Goal: Task Accomplishment & Management: Use online tool/utility

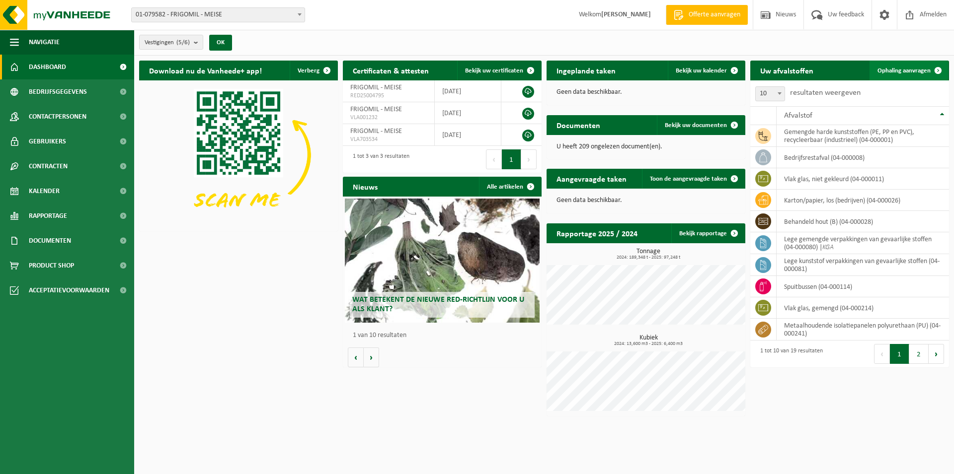
click at [902, 74] on span "Ophaling aanvragen" at bounding box center [903, 71] width 53 height 6
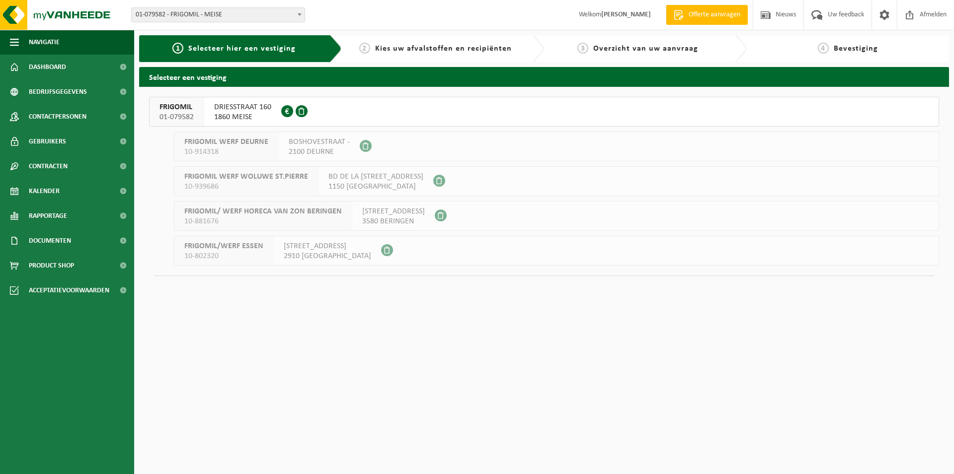
click at [229, 116] on span "1860 MEISE" at bounding box center [242, 117] width 57 height 10
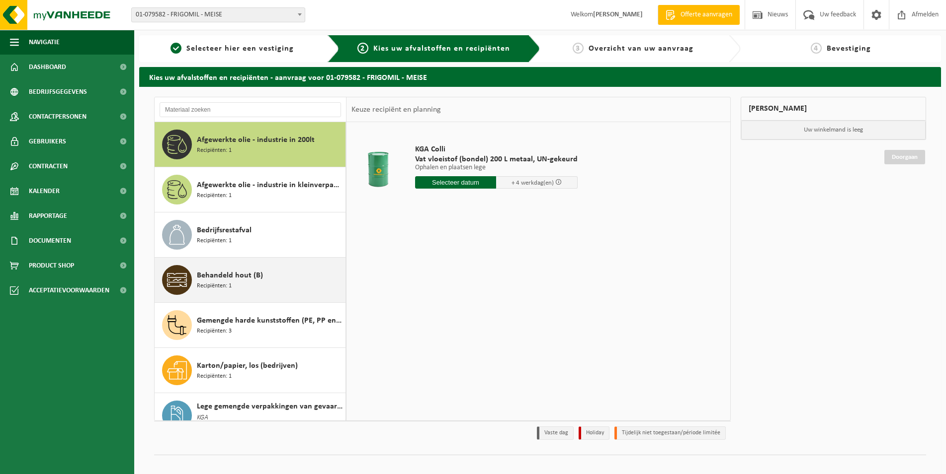
click at [282, 273] on div "Behandeld hout (B) Recipiënten: 1" at bounding box center [270, 280] width 146 height 30
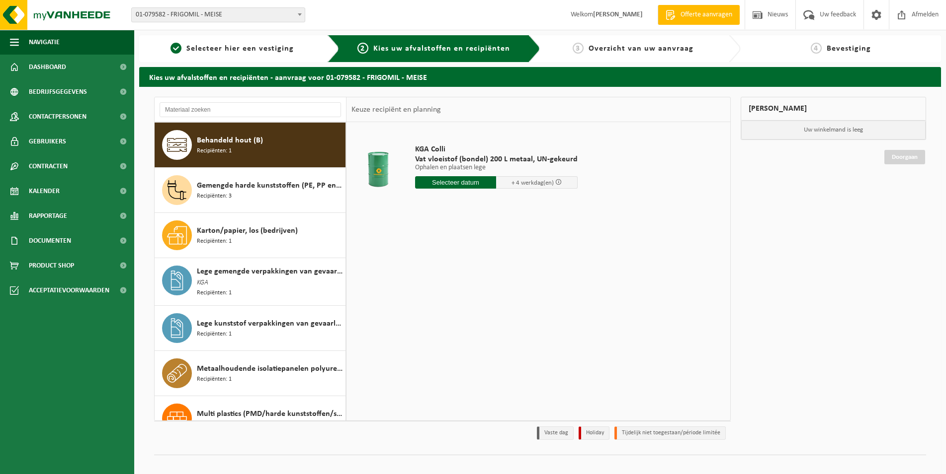
scroll to position [136, 0]
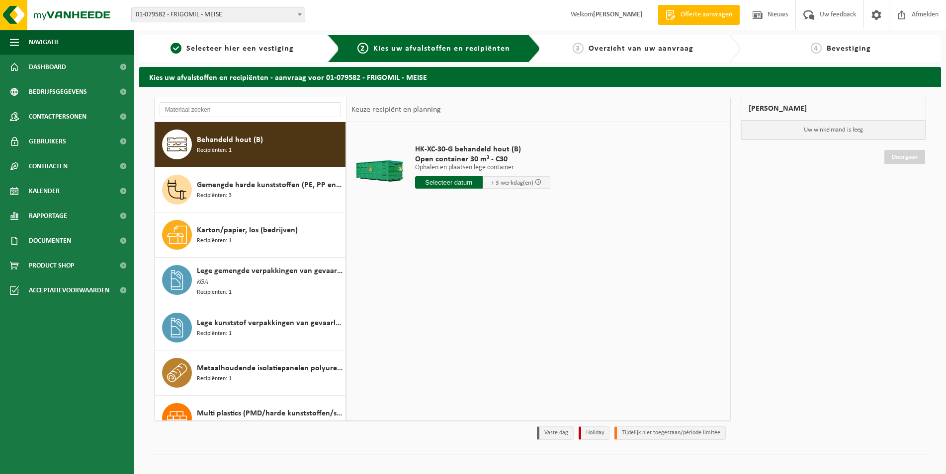
click at [459, 180] on input "text" at bounding box center [449, 182] width 68 height 12
click at [495, 285] on div "22" at bounding box center [493, 287] width 17 height 16
type input "Van 2025-08-22"
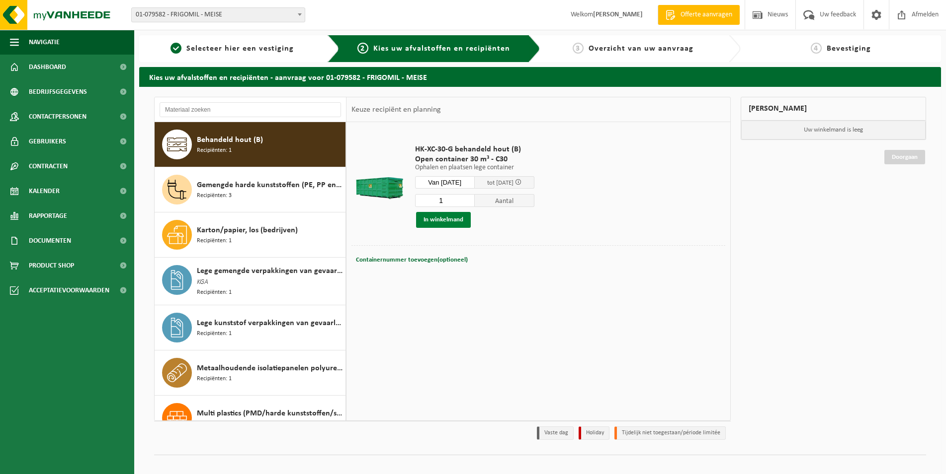
click at [451, 220] on button "In winkelmand" at bounding box center [443, 220] width 55 height 16
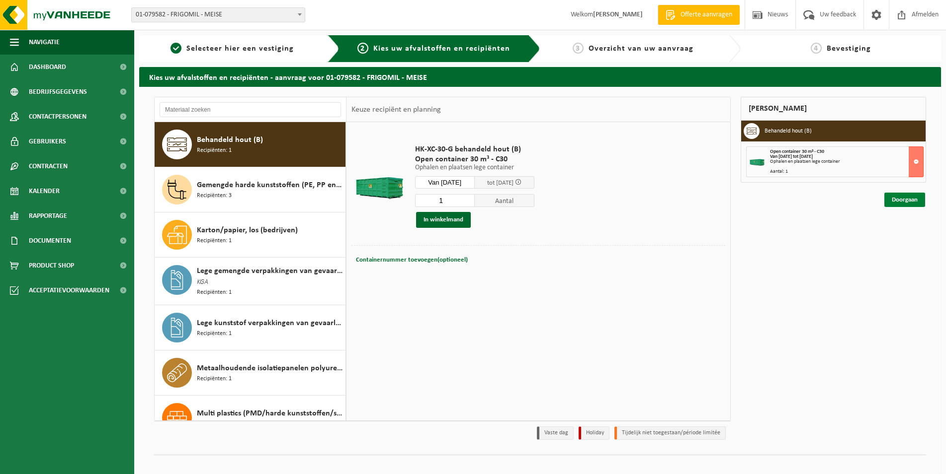
click at [896, 201] on link "Doorgaan" at bounding box center [904, 200] width 41 height 14
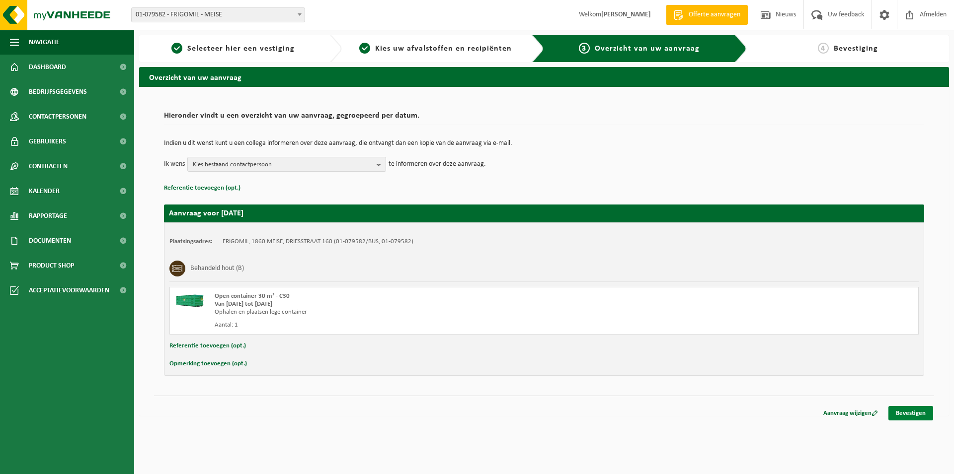
click at [911, 415] on link "Bevestigen" at bounding box center [910, 413] width 45 height 14
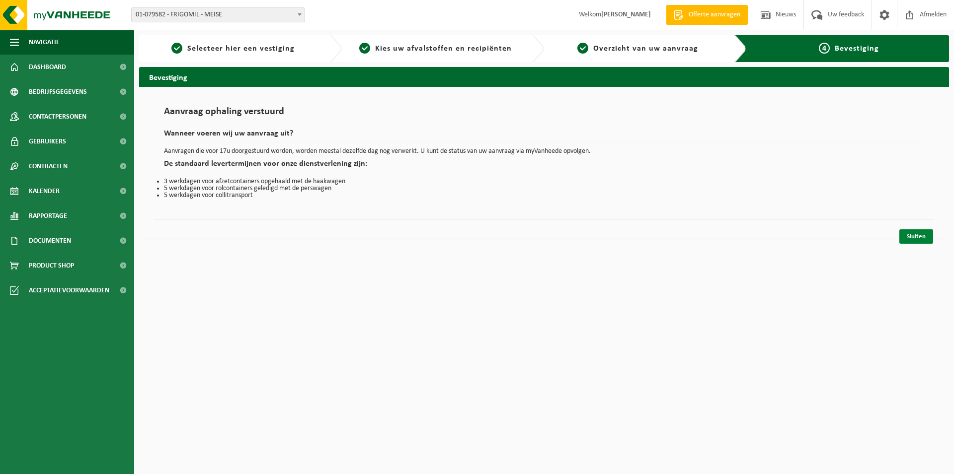
click at [917, 235] on link "Sluiten" at bounding box center [916, 237] width 34 height 14
